Goal: Task Accomplishment & Management: Manage account settings

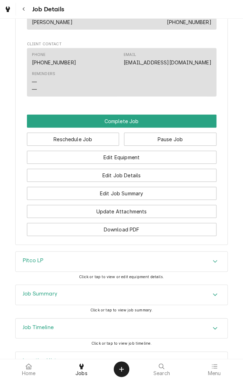
scroll to position [643, 0]
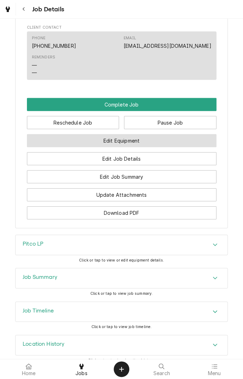
click at [146, 134] on button "Edit Equipment" at bounding box center [121, 140] width 189 height 13
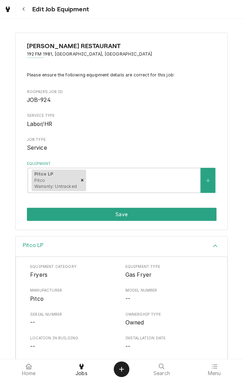
click at [0, 240] on div "Pitco LP Equipment Category Fryers Equipment Type Gas Fryer Manufacturer Pitco …" at bounding box center [121, 340] width 243 height 209
click at [0, 229] on div "WERNER'S RESTAURANT 192 FM 1981, Shiner, TX Please ensure the following equipme…" at bounding box center [121, 131] width 243 height 210
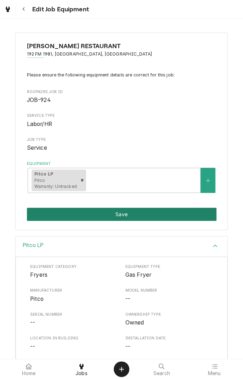
click at [134, 211] on button "Save" at bounding box center [121, 214] width 189 height 13
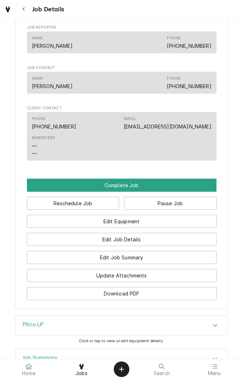
scroll to position [567, 0]
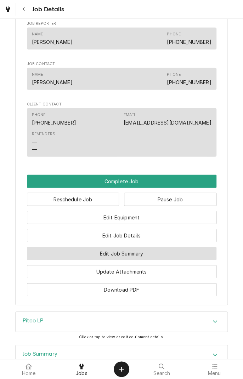
click at [147, 248] on button "Edit Job Summary" at bounding box center [121, 253] width 189 height 13
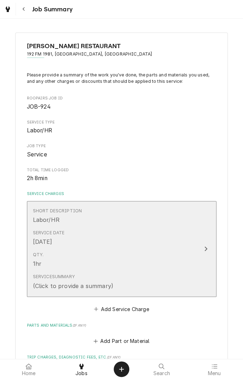
click at [199, 267] on button "Short Description Labor/HR Service Date [DATE] Qty. 1hr Service Summary (Click …" at bounding box center [121, 249] width 189 height 96
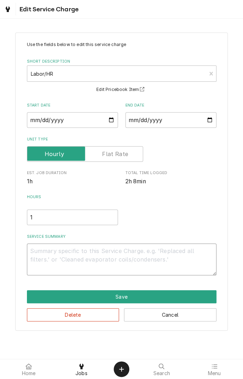
click at [81, 253] on textarea "Service Summary" at bounding box center [121, 259] width 189 height 32
type textarea "x"
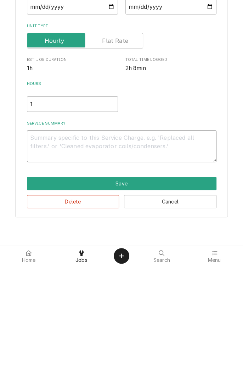
type textarea "D"
type textarea "x"
type textarea "Di"
type textarea "x"
type textarea "Dia"
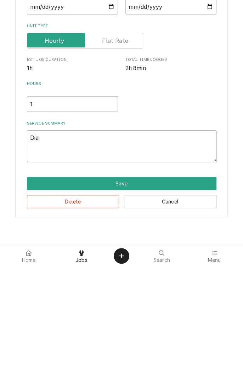
type textarea "x"
type textarea "Diag"
type textarea "x"
type textarea "Diagn"
type textarea "x"
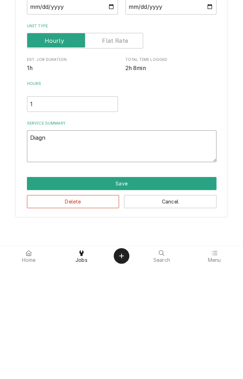
type textarea "Diagno"
type textarea "x"
type textarea "Diagnos"
type textarea "x"
type textarea "Diagnose"
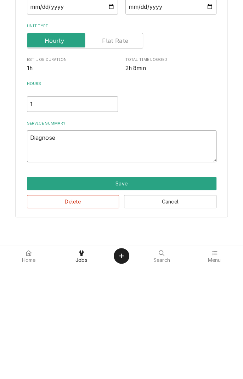
type textarea "x"
type textarea "Diagnosed"
type textarea "x"
type textarea "Diagnosed"
type textarea "x"
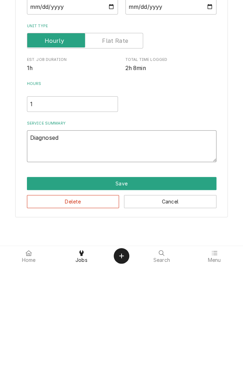
type textarea "Diagnosed b"
type textarea "x"
type textarea "Diagnosed"
type textarea "x"
type textarea "Diagnosed v"
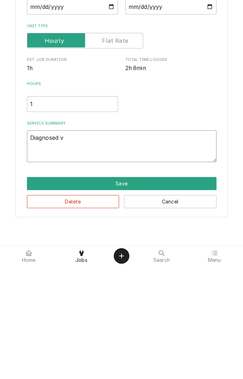
type textarea "x"
type textarea "Diagnosed va"
type textarea "x"
type textarea "Diagnosed var"
type textarea "x"
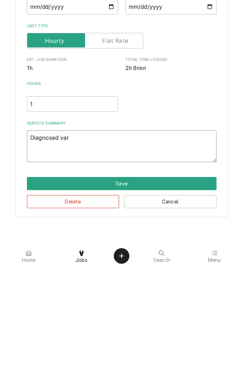
type textarea "Diagnosed vari"
type textarea "x"
type textarea "Diagnosed various"
type textarea "x"
type textarea "Diagnosed various e"
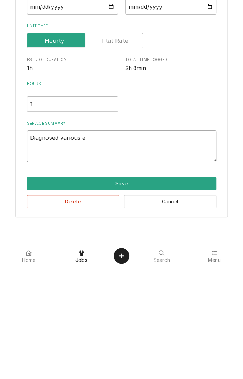
type textarea "x"
type textarea "Diagnosed various eq"
type textarea "x"
type textarea "Diagnosed various equipments"
type textarea "x"
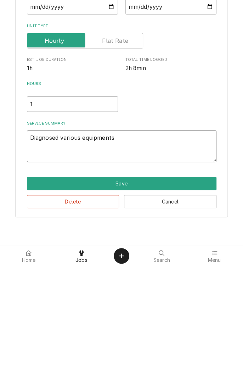
type textarea "Diagnosed various equipments."
type textarea "x"
type textarea "Diagnosed various equipments."
type textarea "x"
type textarea "Diagnosed various equipments. V"
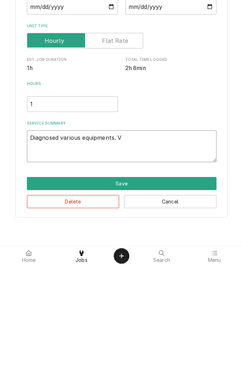
type textarea "x"
type textarea "Diagnosed various equipments. Vu"
type textarea "x"
type textarea "Diagnosed various equipments. Vul"
type textarea "x"
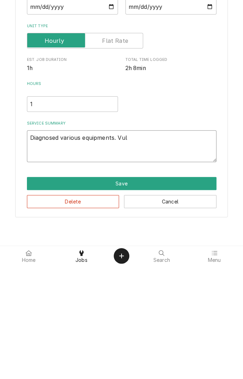
type textarea "Diagnosed various equipments. Vulc"
type textarea "x"
type textarea "Diagnosed various equipments. Vulca"
type textarea "x"
type textarea "Diagnosed various equipments. Vulcan"
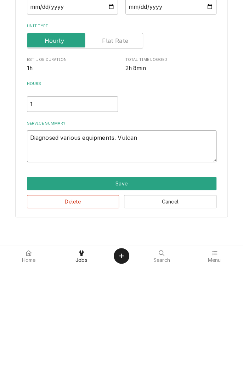
type textarea "x"
type textarea "Diagnosed various equipments. Vulcan"
type textarea "x"
type textarea "Diagnosed various equipments. Vulcan b"
type textarea "x"
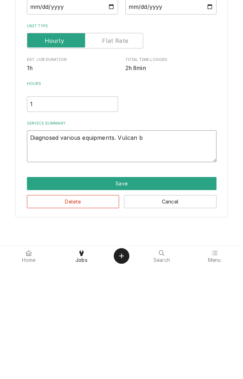
type textarea "Diagnosed various equipments. Vulcan br"
type textarea "x"
type textarea "Diagnosed various equipments. Vulcan bra"
type textarea "x"
type textarea "Diagnosed various equipments. Vulcan brai"
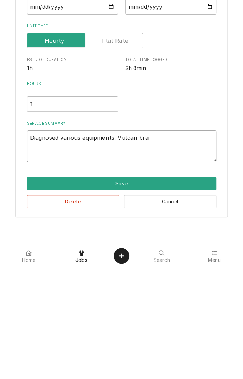
type textarea "x"
type textarea "Diagnosed various equipments. Vulcan brais"
type textarea "x"
type textarea "Diagnosed various equipments. Vulcan braise"
type textarea "x"
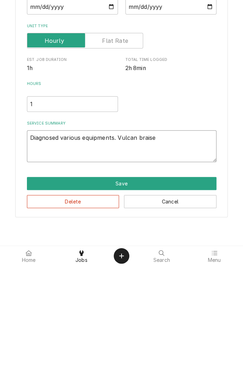
type textarea "Diagnosed various equipments. Vulcan braiser"
type textarea "x"
type textarea "Diagnosed various equipments. Vulcan braiser"
type textarea "x"
type textarea "Diagnosed various equipments. Vulcan braiser #"
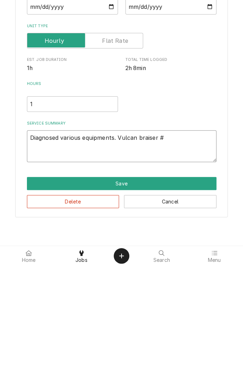
type textarea "x"
type textarea "Diagnosed various equipments. Vulcan braiser #1"
type textarea "x"
type textarea "Diagnosed various equipments. Vulcan braiser #1"
type textarea "x"
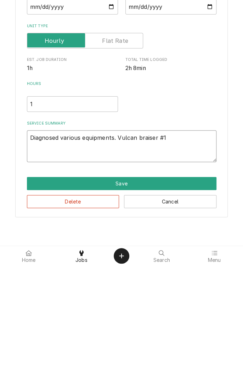
type textarea "Diagnosed various equipments. Vulcan braiser #1 ("
type textarea "x"
type textarea "Diagnosed various equipments. Vulcan braiser #1 (4"
type textarea "x"
type textarea "Diagnosed various equipments. Vulcan braiser #1 (40"
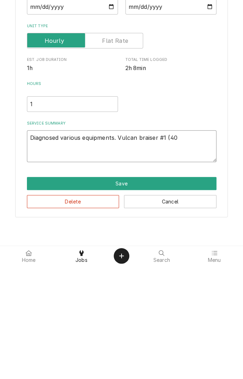
type textarea "x"
type textarea "Diagnosed various equipments. Vulcan braiser #1 (40)"
type textarea "x"
type textarea "Diagnosed various equipments. Vulcan braiser #1 (40)"
type textarea "x"
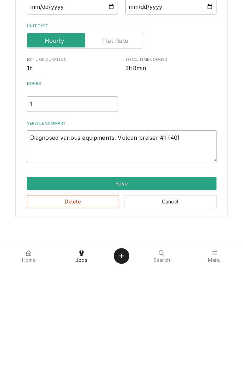
type textarea "Diagnosed various equipments. Vulcan braiser #1 (40) r"
type textarea "x"
type textarea "Diagnosed various equipments. Vulcan braiser #1 (40) re"
type textarea "x"
type textarea "Diagnosed various equipments. Vulcan braiser #1 (40) rep"
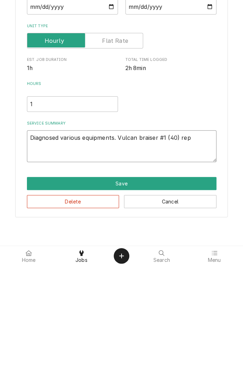
type textarea "x"
type textarea "Diagnosed various equipments. Vulcan braiser #1 (40) repl"
type textarea "x"
type textarea "Diagnosed various equipments. Vulcan braiser #1 (40) repla"
type textarea "x"
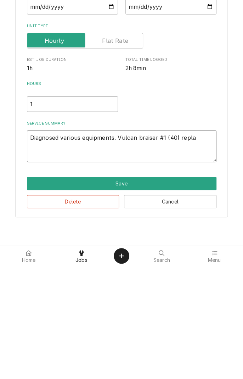
type textarea "Diagnosed various equipments. Vulcan braiser #1 (40) replac"
type textarea "x"
type textarea "Diagnosed various equipments. Vulcan braiser #1 (40) replace"
type textarea "x"
type textarea "Diagnosed various equipments. Vulcan braiser #1 (40) replaced"
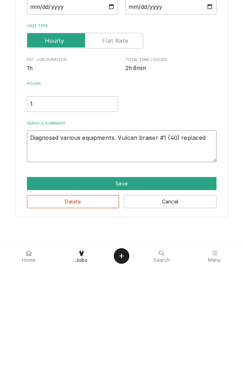
type textarea "x"
type textarea "Diagnosed various equipments. Vulcan braiser #1 (40) replaced"
type textarea "x"
type textarea "Diagnosed various equipments. Vulcan braiser #1 (40) replaced t"
type textarea "x"
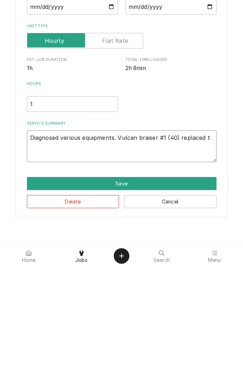
type textarea "Diagnosed various equipments. Vulcan braiser #1 (40) replaced th"
type textarea "x"
type textarea "Diagnosed various equipments. Vulcan braiser #1 (40) replaced the"
type textarea "x"
type textarea "Diagnosed various equipments. Vulcan braiser #1 (40) replaced ther"
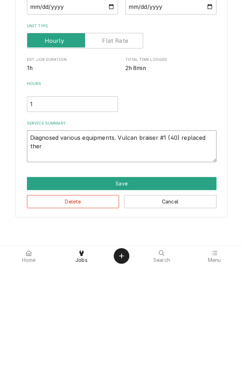
type textarea "x"
type textarea "Diagnosed various equipments. Vulcan braiser #1 (40) replaced therm"
type textarea "x"
type textarea "Diagnosed various equipments. Vulcan braiser #1 (40) replaced thermo"
type textarea "x"
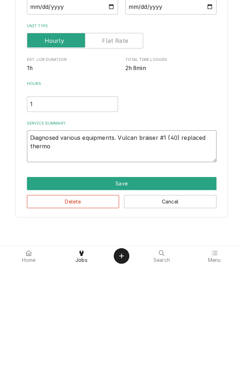
type textarea "Diagnosed various equipments. Vulcan braiser #1 (40) replaced thermop"
type textarea "x"
type textarea "Diagnosed various equipments. Vulcan braiser #1 (40) replaced thermopi"
type textarea "x"
type textarea "Diagnosed various equipments. Vulcan braiser #1 (40) replaced thermopil"
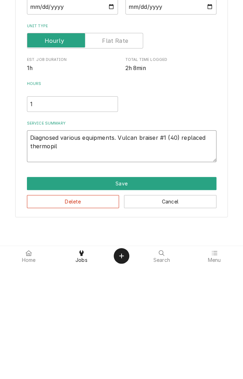
type textarea "x"
type textarea "Diagnosed various equipments. Vulcan braiser #1 (40) replaced thermopile"
type textarea "x"
type textarea "Diagnosed various equipments. Vulcan braiser #1 (40) replaced thermopile"
type textarea "x"
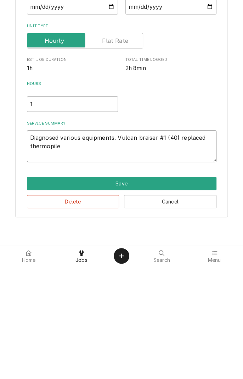
type textarea "Diagnosed various equipments. Vulcan braiser #1 (40) replaced thermopile a"
type textarea "x"
type textarea "Diagnosed various equipments. Vulcan braiser #1 (40) replaced thermopile an"
type textarea "x"
type textarea "Diagnosed various equipments. Vulcan braiser #1 (40) replaced thermopile and"
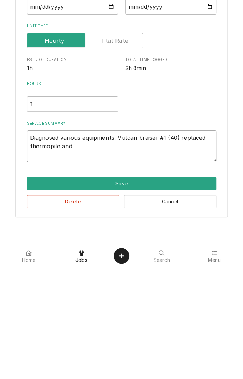
type textarea "x"
type textarea "Diagnosed various equipments. Vulcan braiser #1 (40) replaced thermopile and"
type textarea "x"
type textarea "Diagnosed various equipments. Vulcan braiser #1 (40) replaced thermopile and p"
type textarea "x"
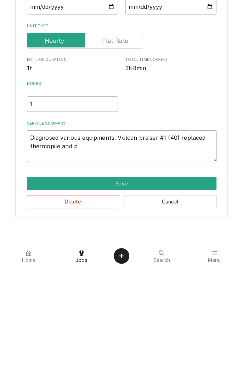
type textarea "Diagnosed various equipments. Vulcan braiser #1 (40) replaced thermopile and pi"
type textarea "x"
type textarea "Diagnosed various equipments. Vulcan braiser #1 (40) replaced thermopile and pil"
type textarea "x"
type textarea "Diagnosed various equipments. Vulcan braiser #1 (40) replaced thermopile and pi…"
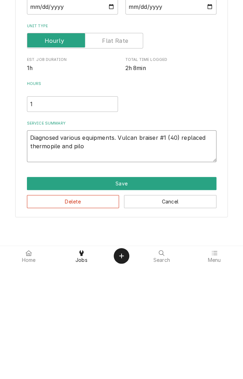
type textarea "x"
type textarea "Diagnosed various equipments. Vulcan braiser #1 (40) replaced thermopile and pi…"
type textarea "x"
type textarea "Diagnosed various equipments. Vulcan braiser #1 (40) replaced thermopile and pi…"
type textarea "x"
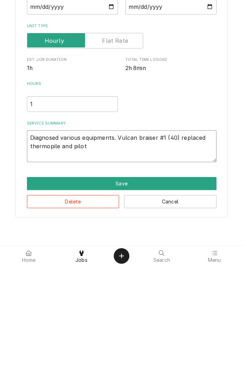
type textarea "Diagnosed various equipments. Vulcan braiser #1 (40) replaced thermopile and pi…"
type textarea "x"
type textarea "Diagnosed various equipments. Vulcan braiser #1 (40) replaced thermopile and pi…"
type textarea "x"
type textarea "Diagnosed various equipments. Vulcan braiser #1 (40) replaced thermopile and pi…"
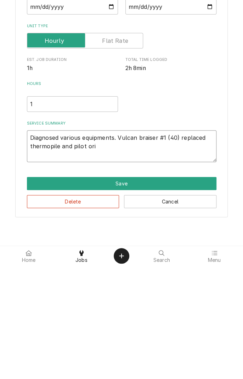
type textarea "x"
type textarea "Diagnosed various equipments. Vulcan braiser #1 (40) replaced thermopile and pi…"
type textarea "x"
type textarea "Diagnosed various equipments. Vulcan braiser #1 (40) replaced thermopile and pi…"
type textarea "x"
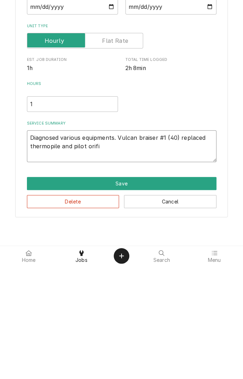
type textarea "Diagnosed various equipments. Vulcan braiser #1 (40) replaced thermopile and pi…"
type textarea "x"
type textarea "Diagnosed various equipments. Vulcan braiser #1 (40) replaced thermopile and pi…"
type textarea "x"
type textarea "Diagnosed various equipments. Vulcan braiser #1 (40) replaced thermopile and pi…"
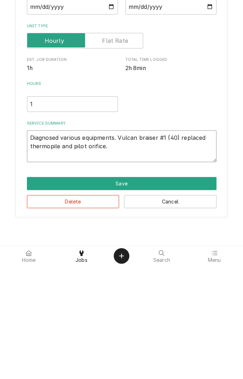
type textarea "x"
type textarea "Diagnosed various equipments. Vulcan braiser #1 (40) replaced thermopile and pi…"
type textarea "x"
type textarea "Diagnosed various equipments. Vulcan braiser #1 (40) replaced thermopile and pi…"
type textarea "x"
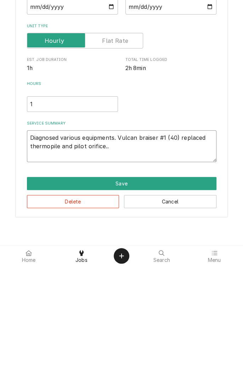
type textarea "Diagnosed various equipments. Vulcan braiser #1 (40) replaced thermopile and pi…"
type textarea "x"
type textarea "Diagnosed various equipments. Vulcan braiser #1 (40) replaced thermopile and pi…"
type textarea "x"
type textarea "Diagnosed various equipments. Vulcan braiser #1 (40) replaced thermopile and pi…"
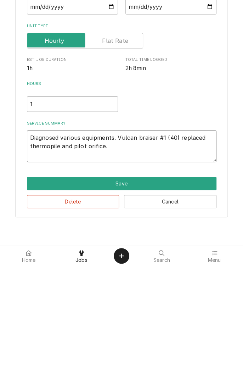
type textarea "x"
type textarea "Diagnosed various equipments. Vulcan braiser #1 (40) replaced thermopile and pi…"
type textarea "x"
type textarea "Diagnosed various equipments. Vulcan braiser #1 (40) replaced thermopile and pi…"
type textarea "x"
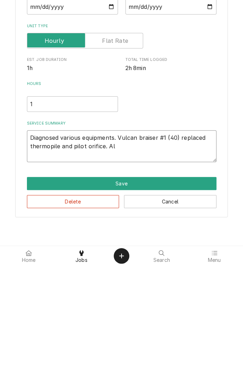
type textarea "Diagnosed various equipments. Vulcan braiser #1 (40) replaced thermopile and pi…"
type textarea "x"
type textarea "Diagnosed various equipments. Vulcan braiser #1 (40) replaced thermopile and pi…"
type textarea "x"
type textarea "Diagnosed various equipments. Vulcan braiser #1 (40) replaced thermopile and pi…"
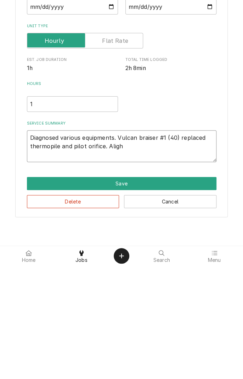
type textarea "x"
type textarea "Diagnosed various equipments. Vulcan braiser #1 (40) replaced thermopile and pi…"
type textarea "x"
type textarea "Diagnosed various equipments. Vulcan braiser #1 (40) replaced thermopile and pi…"
type textarea "x"
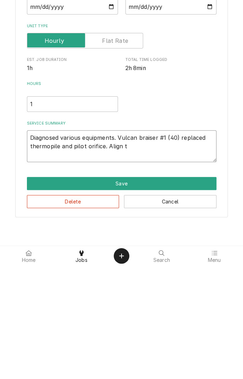
type textarea "Diagnosed various equipments. Vulcan braiser #1 (40) replaced thermopile and pi…"
type textarea "x"
type textarea "Diagnosed various equipments. Vulcan braiser #1 (40) replaced thermopile and pi…"
type textarea "x"
type textarea "Diagnosed various equipments. Vulcan braiser #1 (40) replaced thermopile and pi…"
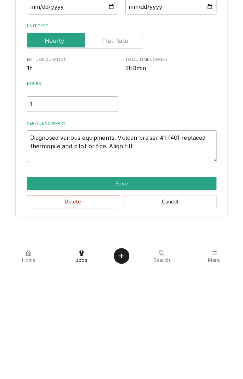
type textarea "x"
type textarea "Diagnosed various equipments. Vulcan braiser #1 (40) replaced thermopile and pi…"
type textarea "x"
type textarea "Diagnosed various equipments. Vulcan braiser #1 (40) replaced thermopile and pi…"
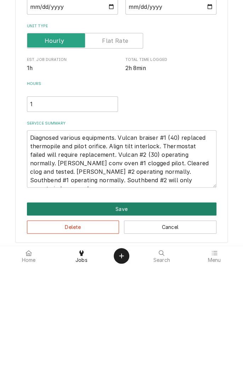
click at [127, 323] on button "Save" at bounding box center [121, 322] width 189 height 13
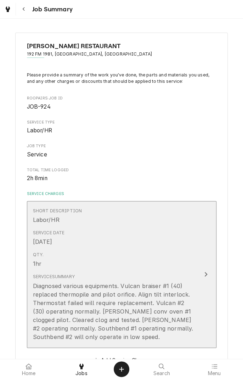
click at [204, 275] on icon "Update Line Item" at bounding box center [206, 274] width 4 height 6
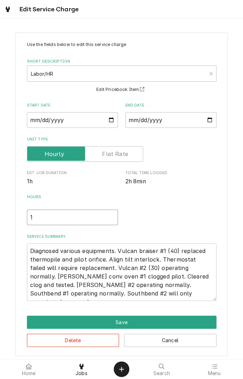
click at [47, 216] on input "1" at bounding box center [72, 217] width 91 height 16
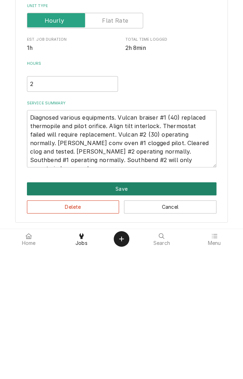
click at [126, 320] on button "Save" at bounding box center [121, 318] width 189 height 13
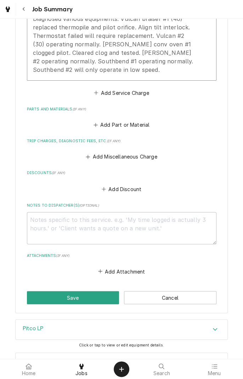
scroll to position [275, 0]
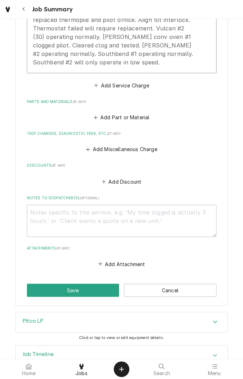
click at [81, 292] on button "Save" at bounding box center [73, 289] width 92 height 13
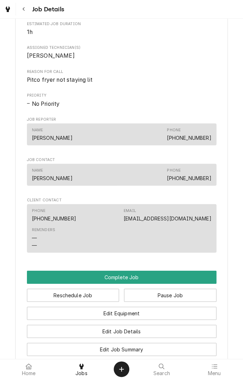
scroll to position [561, 0]
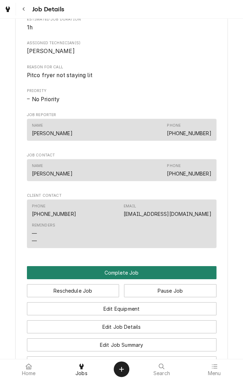
click at [125, 266] on button "Complete Job" at bounding box center [121, 272] width 189 height 13
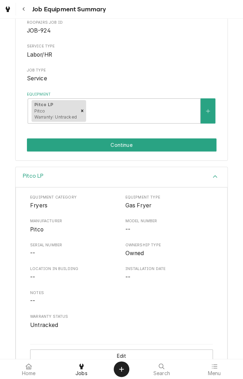
scroll to position [85, 0]
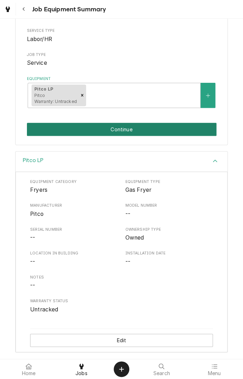
click at [120, 134] on button "Continue" at bounding box center [121, 129] width 189 height 13
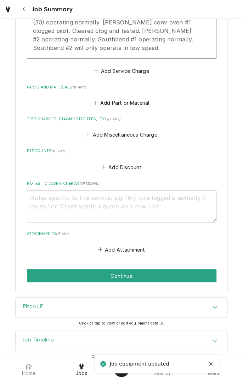
scroll to position [293, 0]
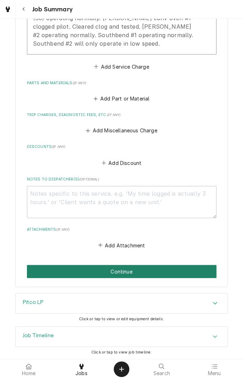
click at [136, 272] on button "Continue" at bounding box center [121, 271] width 189 height 13
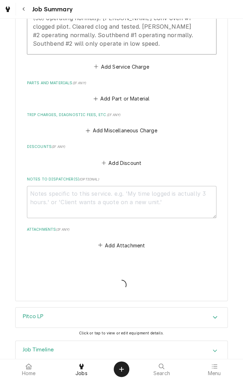
type textarea "x"
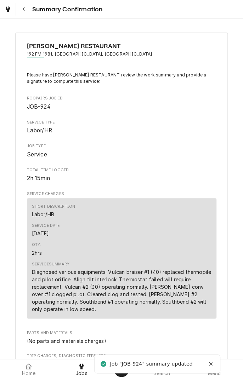
click at [27, 13] on button "Navigate back" at bounding box center [23, 9] width 13 height 13
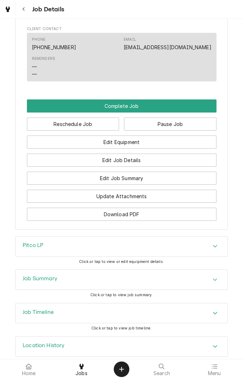
scroll to position [729, 0]
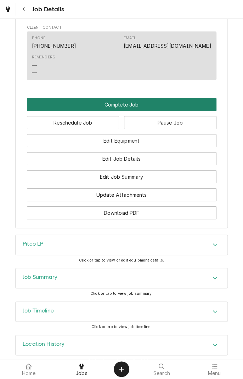
click at [130, 99] on button "Complete Job" at bounding box center [121, 104] width 189 height 13
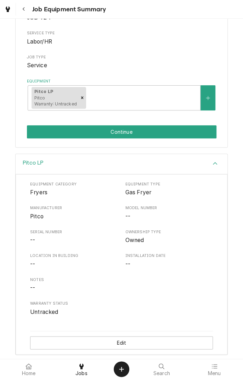
scroll to position [85, 0]
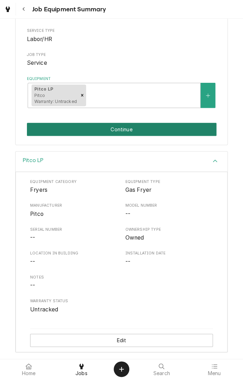
click at [137, 134] on button "Continue" at bounding box center [121, 129] width 189 height 13
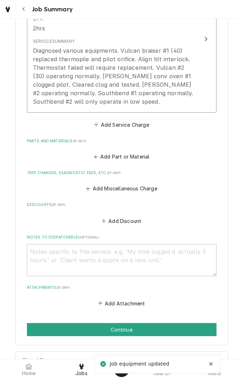
scroll to position [239, 0]
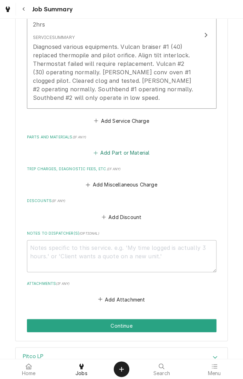
click at [123, 150] on button "Add Part or Material" at bounding box center [121, 153] width 58 height 10
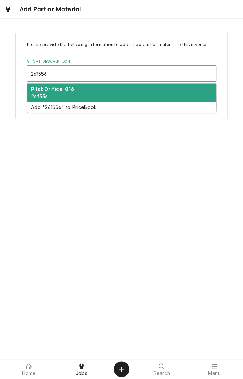
click at [70, 93] on div "Pilot Orifice .016 261556" at bounding box center [121, 93] width 189 height 18
type input "261556"
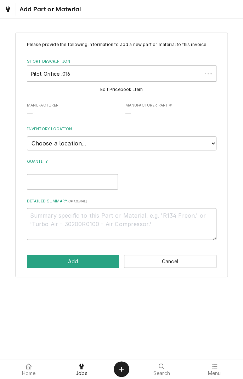
type textarea "x"
click at [186, 146] on select "Choose a location... [PERSON_NAME]'s Truck [PERSON_NAME]'s Truck Skips Service …" at bounding box center [121, 143] width 189 height 14
select select "171"
click at [27, 136] on select "Choose a location... [PERSON_NAME]'s Truck [PERSON_NAME]'s Truck Skips Service …" at bounding box center [121, 143] width 189 height 14
click at [91, 180] on input "Quantity" at bounding box center [72, 182] width 91 height 16
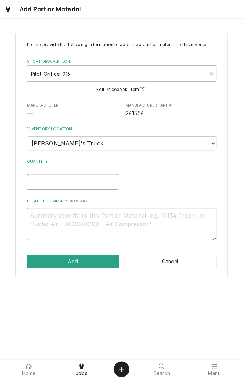
type textarea "x"
type input "1"
type textarea "x"
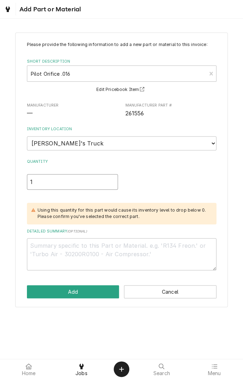
type input "1"
click at [115, 225] on div "Please provide the following information to add a new part or material to this …" at bounding box center [121, 155] width 189 height 229
click at [114, 246] on textarea "Detailed Summary ( optional )" at bounding box center [121, 254] width 189 height 32
type textarea "x"
type textarea "P"
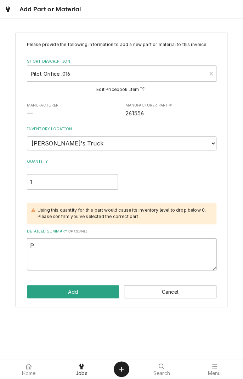
type textarea "x"
type textarea "Pi"
type textarea "x"
type textarea "Pil"
type textarea "x"
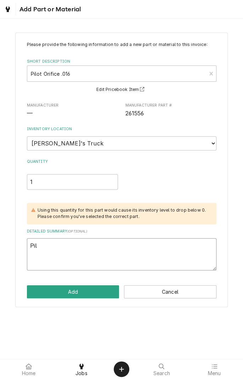
type textarea "Pilo"
type textarea "x"
type textarea "Pilot"
type textarea "x"
type textarea "Pilot"
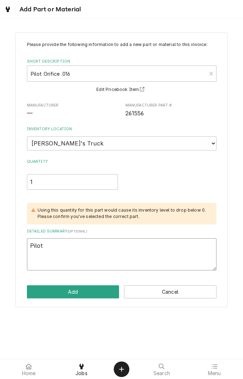
type textarea "x"
type textarea "Pilot o"
type textarea "x"
type textarea "Pilot or"
type textarea "x"
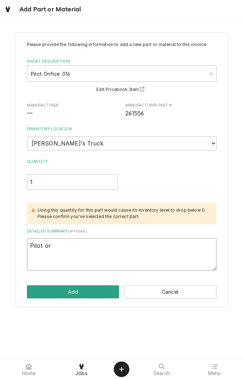
type textarea "Pilot ori"
type textarea "x"
type textarea "Pilot orig"
type textarea "x"
type textarea "Pilot orifice"
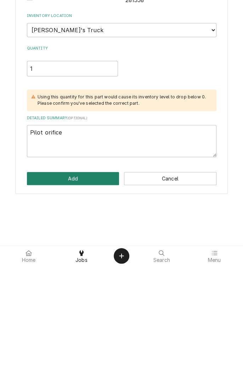
click at [84, 292] on button "Add" at bounding box center [73, 291] width 92 height 13
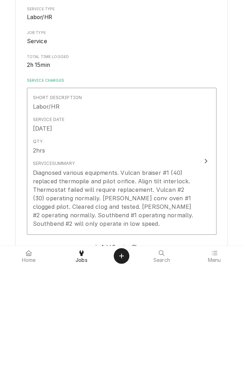
type textarea "x"
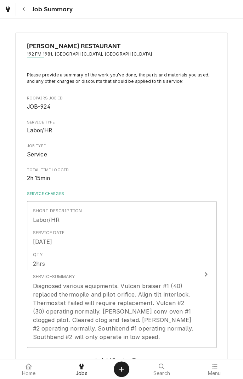
scroll to position [239, 0]
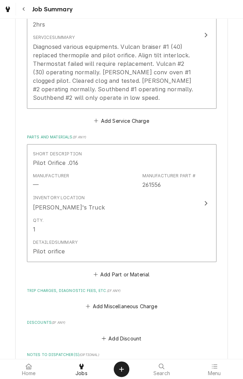
click at [137, 276] on button "Add Part or Material" at bounding box center [121, 274] width 58 height 10
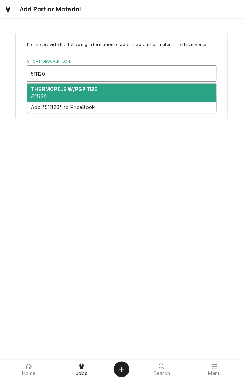
click at [97, 93] on div "THERMOPILE W/PG9 1120 511120" at bounding box center [121, 93] width 189 height 18
type input "511120"
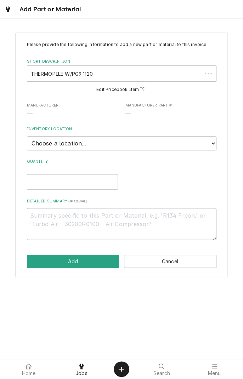
type textarea "x"
click at [208, 148] on select "Choose a location... Gino's Truck Jason's Truck Skips Service Warehouse" at bounding box center [121, 143] width 189 height 14
select select "171"
click at [27, 136] on select "Choose a location... Gino's Truck Jason's Truck Skips Service Warehouse" at bounding box center [121, 143] width 189 height 14
click at [92, 183] on input "Quantity" at bounding box center [72, 182] width 91 height 16
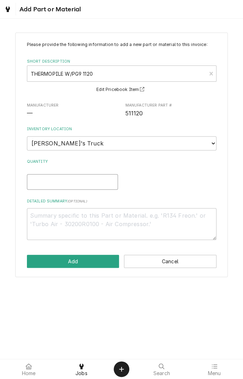
type textarea "x"
type input "1"
type textarea "x"
type input "1"
click at [120, 226] on textarea "Detailed Summary ( optional )" at bounding box center [121, 224] width 189 height 32
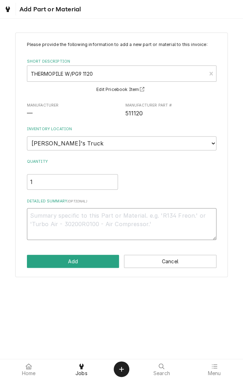
type textarea "x"
type textarea "T"
type textarea "x"
type textarea "Th"
type textarea "x"
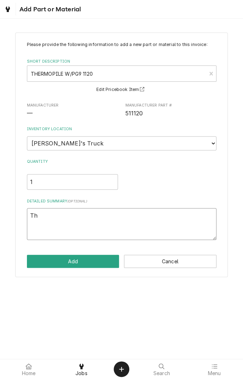
type textarea "The"
type textarea "x"
type textarea "Ther"
type textarea "x"
type textarea "Therm"
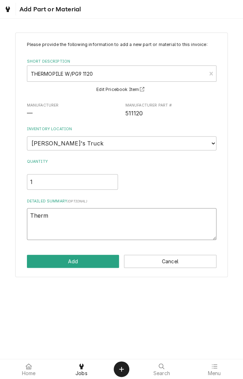
type textarea "x"
type textarea "Thermo"
type textarea "x"
type textarea "Thermop"
type textarea "x"
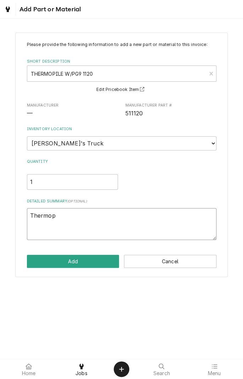
type textarea "Thermopile"
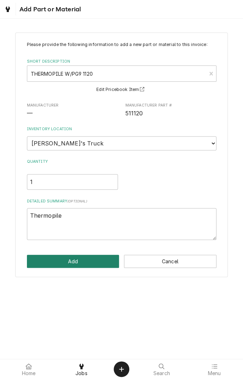
click at [97, 261] on button "Add" at bounding box center [73, 261] width 92 height 13
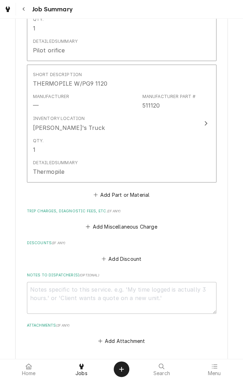
scroll to position [442, 0]
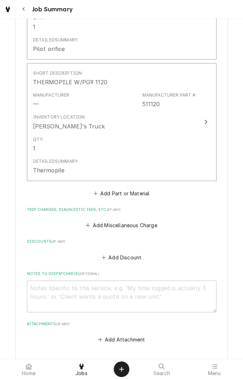
click at [136, 226] on button "Add Miscellaneous Charge" at bounding box center [122, 225] width 74 height 10
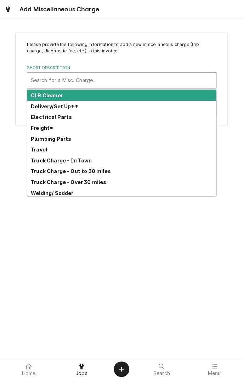
click at [41, 150] on strong "Travel" at bounding box center [39, 149] width 16 height 6
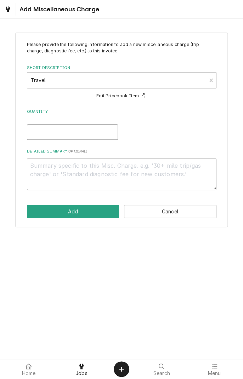
click at [110, 133] on input "Quantity" at bounding box center [72, 132] width 91 height 16
type textarea "x"
type input "2"
type textarea "x"
type input "2"
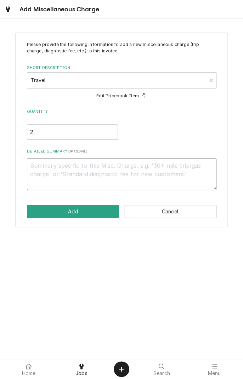
click at [154, 167] on textarea "Detailed Summary ( optional )" at bounding box center [121, 174] width 189 height 32
type textarea "x"
type textarea "0"
type textarea "x"
type textarea "09"
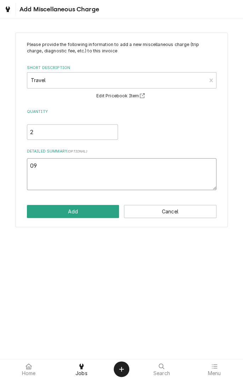
type textarea "x"
type textarea "09/"
type textarea "x"
type textarea "09/1"
type textarea "x"
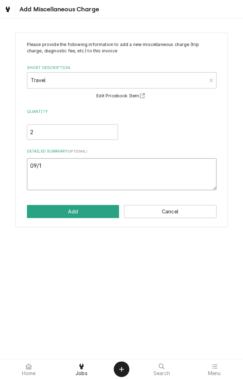
type textarea "09/19"
type textarea "x"
type textarea "09/19/"
type textarea "x"
type textarea "09/19/2"
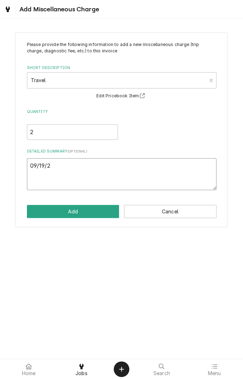
type textarea "x"
type textarea "09/19/25"
type textarea "x"
type textarea "09/19/25"
type textarea "x"
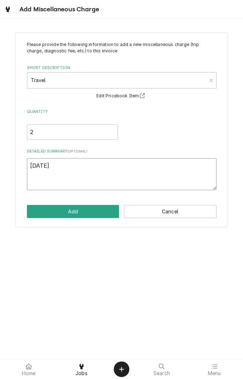
type textarea "09/19/25 t"
type textarea "x"
type textarea "09/19/25 tr"
type textarea "x"
type textarea "09/19/25 tra"
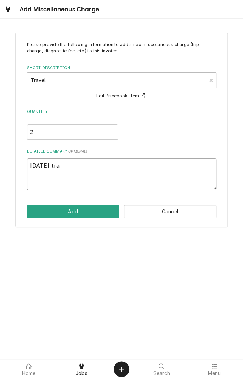
type textarea "x"
type textarea "09/19/25 trav"
type textarea "x"
type textarea "09/19/25 trave"
type textarea "x"
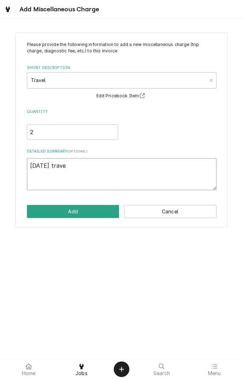
type textarea "[DATE] travel"
click at [84, 214] on button "Add" at bounding box center [73, 211] width 92 height 13
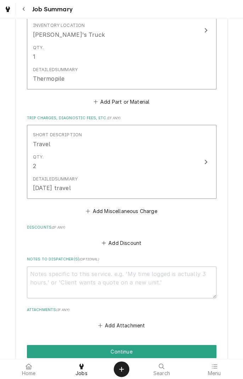
scroll to position [534, 0]
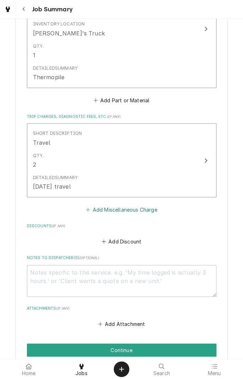
click at [134, 212] on button "Add Miscellaneous Charge" at bounding box center [122, 210] width 74 height 10
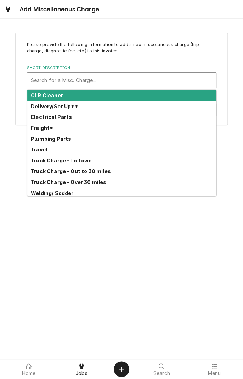
click at [97, 183] on strong "Truck Charge - Over 30 miles" at bounding box center [68, 182] width 75 height 6
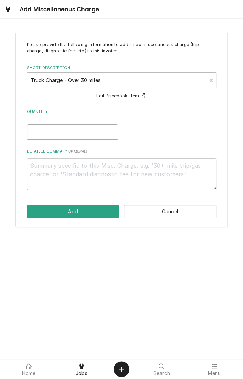
click at [102, 131] on input "Quantity" at bounding box center [72, 132] width 91 height 16
type textarea "x"
type input "1"
type textarea "x"
type input "1"
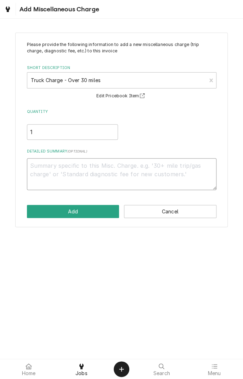
click at [163, 166] on textarea "Detailed Summary ( optional )" at bounding box center [121, 174] width 189 height 32
type textarea "x"
type textarea "0"
type textarea "x"
type textarea "09"
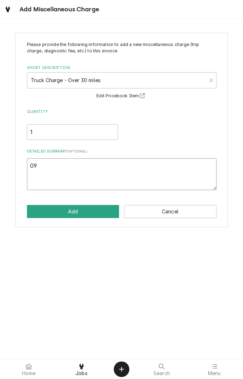
type textarea "x"
type textarea "09/"
type textarea "x"
type textarea "09/1"
type textarea "x"
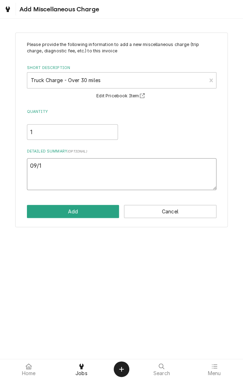
type textarea "09/19"
type textarea "x"
type textarea "09/19/"
type textarea "x"
type textarea "09/19/2"
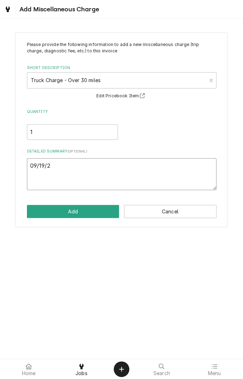
type textarea "x"
type textarea "09/19/25"
type textarea "x"
type textarea "09/19/25"
type textarea "x"
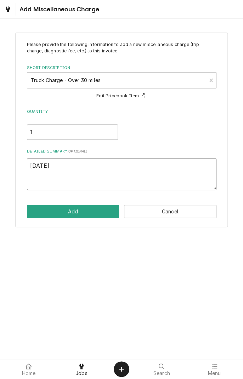
type textarea "09/19/25 t"
type textarea "x"
type textarea "09/19/25 tr"
type textarea "x"
type textarea "[DATE] truck"
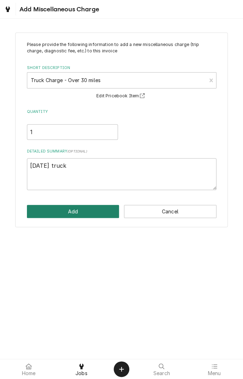
click at [91, 213] on button "Add" at bounding box center [73, 211] width 92 height 13
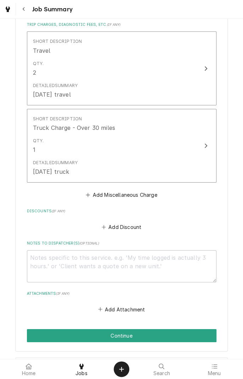
scroll to position [691, 0]
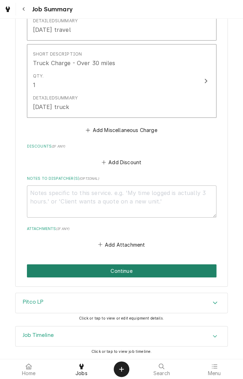
click at [135, 270] on button "Continue" at bounding box center [121, 270] width 189 height 13
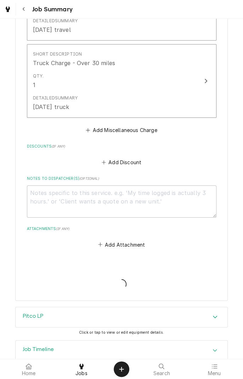
type textarea "x"
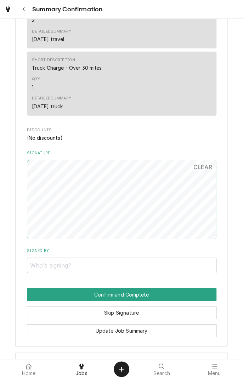
scroll to position [639, 0]
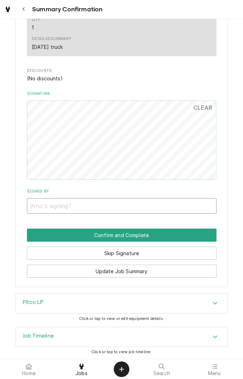
click at [129, 206] on input "Signed By" at bounding box center [121, 206] width 189 height 16
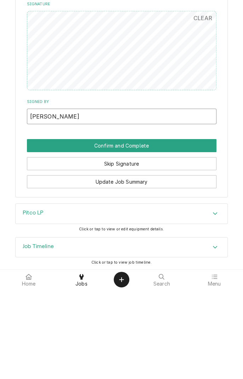
type input "Robert"
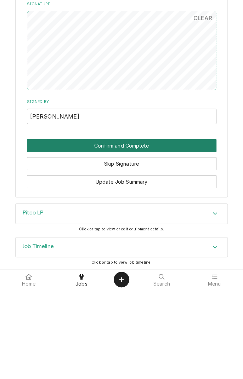
click at [156, 237] on button "Confirm and Complete" at bounding box center [121, 235] width 189 height 13
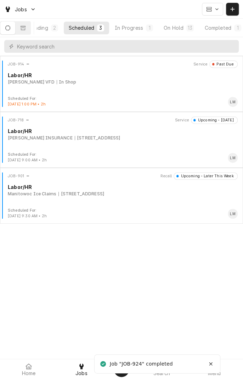
scroll to position [0, 67]
click at [216, 31] on div "Completed" at bounding box center [210, 27] width 27 height 7
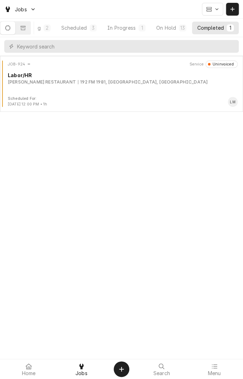
click at [95, 80] on div "192 FM 1981, [GEOGRAPHIC_DATA], [GEOGRAPHIC_DATA]" at bounding box center [143, 82] width 130 height 6
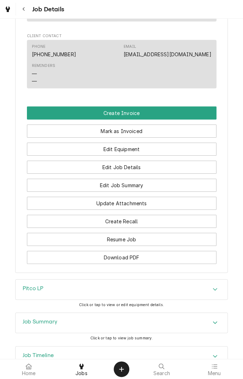
scroll to position [636, 0]
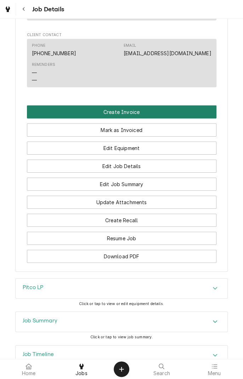
click at [140, 105] on button "Create Invoice" at bounding box center [121, 111] width 189 height 13
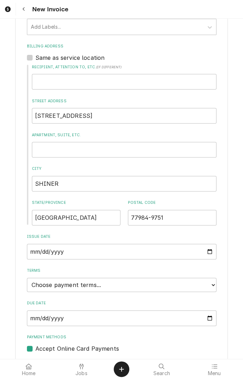
scroll to position [402, 0]
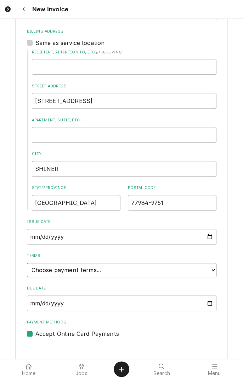
click at [105, 263] on select "Choose payment terms... Same Day Net 7 Net 14 Net 21 Net 30 Net 45 Net 60 Net 90" at bounding box center [121, 270] width 189 height 14
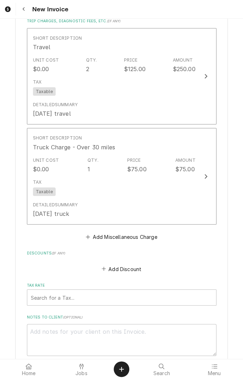
scroll to position [1277, 0]
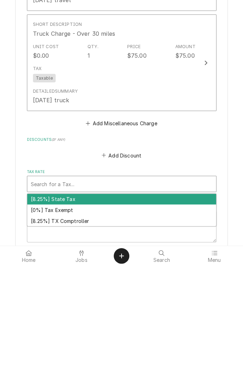
click at [77, 332] on div "[8.25%] TX Comptroller" at bounding box center [121, 334] width 189 height 11
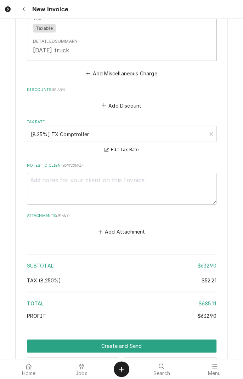
scroll to position [1459, 0]
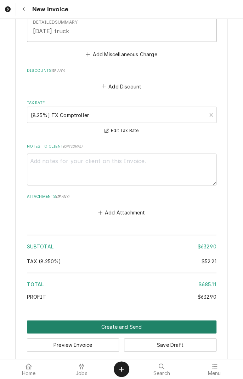
click at [120, 323] on button "Create and Send" at bounding box center [121, 326] width 189 height 13
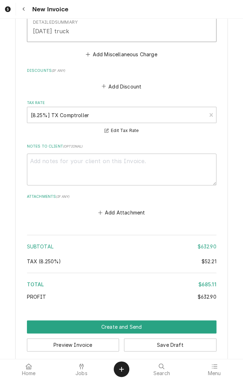
scroll to position [1455, 0]
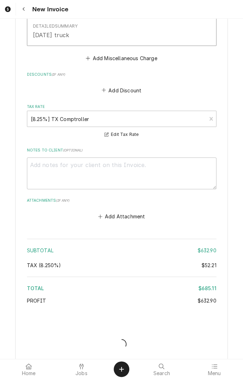
type textarea "x"
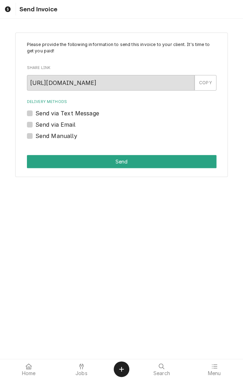
click at [90, 115] on label "Send via Text Message" at bounding box center [67, 113] width 64 height 8
click at [90, 115] on input "Send via Text Message" at bounding box center [129, 117] width 189 height 16
checkbox input "true"
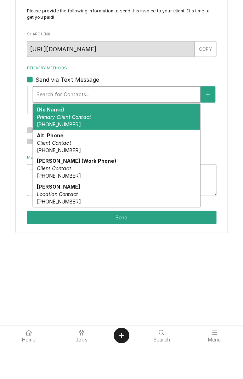
click at [57, 231] on div "[PERSON_NAME] Location Contact [PHONE_NUMBER]" at bounding box center [116, 228] width 167 height 26
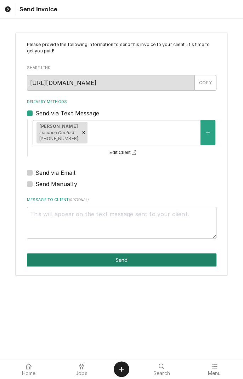
click at [130, 260] on button "Send" at bounding box center [121, 259] width 189 height 13
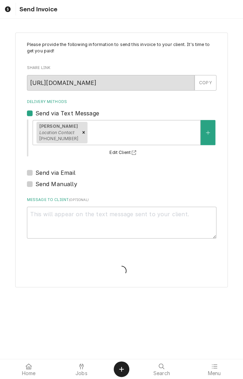
type textarea "x"
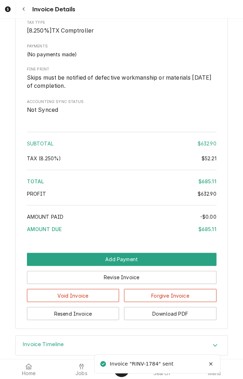
scroll to position [1022, 0]
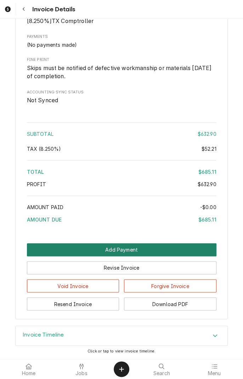
click at [128, 252] on button "Add Payment" at bounding box center [121, 249] width 189 height 13
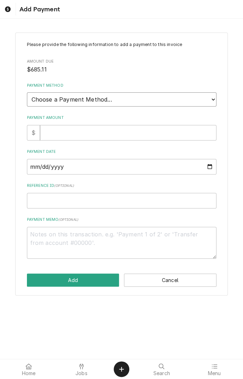
click at [172, 99] on select "Choose a Payment Method... Cash Check Credit/Debit Card ACH/eCheck Other" at bounding box center [121, 99] width 189 height 14
select select "2"
click at [27, 92] on select "Choose a Payment Method... Cash Check Credit/Debit Card ACH/eCheck Other" at bounding box center [121, 99] width 189 height 14
click at [92, 134] on input "Payment Amount" at bounding box center [128, 133] width 176 height 16
type textarea "x"
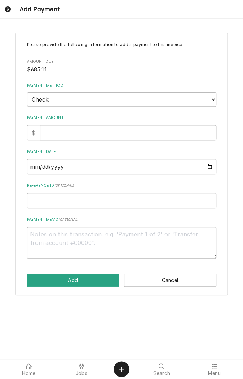
type input "6"
type textarea "x"
type input "61"
type textarea "x"
type input "611"
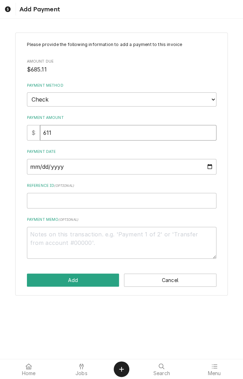
type textarea "x"
type input "61"
type textarea "x"
type input "6"
type textarea "x"
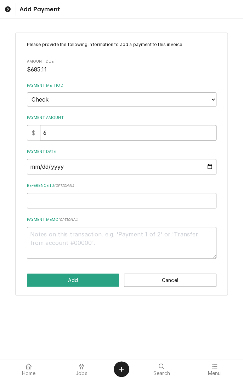
type input "68"
type textarea "x"
type input "685"
type textarea "x"
type input "685.1"
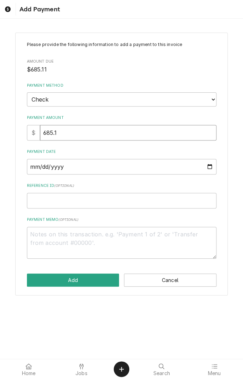
type textarea "x"
type input "685.11"
type textarea "x"
type input "685.11"
click at [100, 168] on input "Payment Date" at bounding box center [121, 167] width 189 height 16
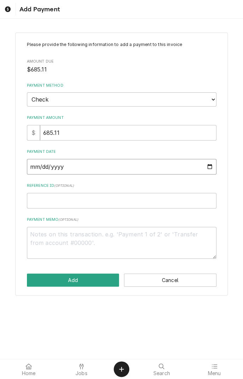
type textarea "x"
type input "2025-09-19"
click at [94, 201] on input "Reference ID ( optional )" at bounding box center [121, 201] width 189 height 16
type textarea "x"
type input "1"
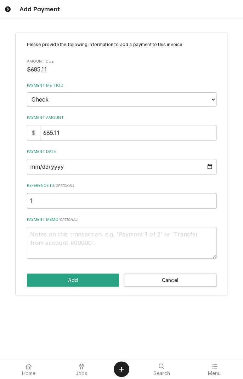
type textarea "x"
type input "11"
type textarea "x"
type input "118"
type textarea "x"
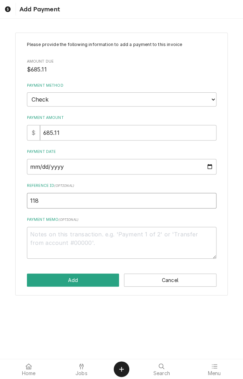
type input "1189"
type textarea "x"
type input "11895"
type textarea "x"
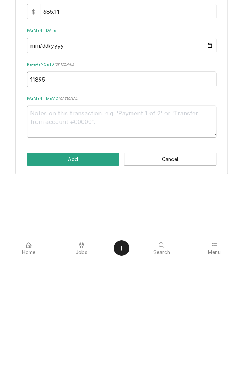
type input "11895"
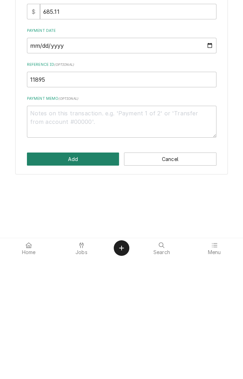
click at [82, 283] on button "Add" at bounding box center [73, 280] width 92 height 13
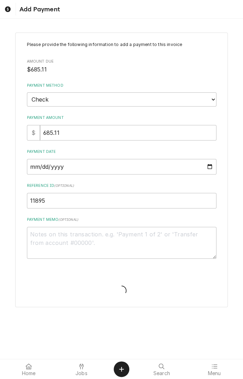
type textarea "x"
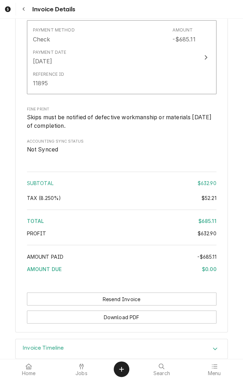
scroll to position [1082, 0]
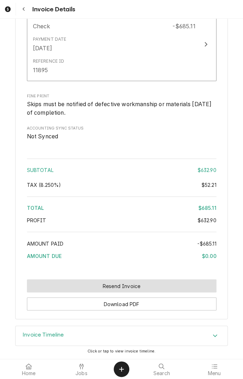
click at [134, 286] on button "Resend Invoice" at bounding box center [121, 285] width 189 height 13
